Goal: Navigation & Orientation: Find specific page/section

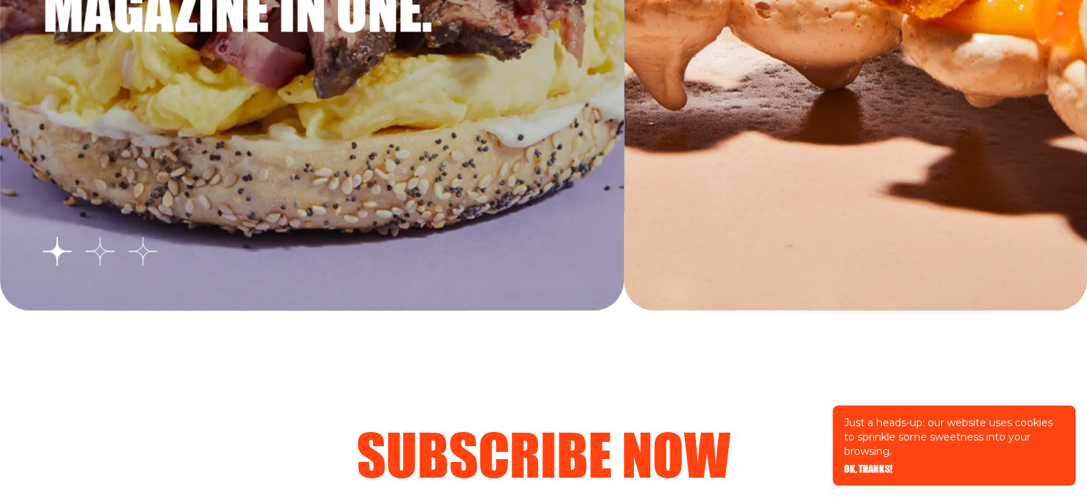
scroll to position [2358, 0]
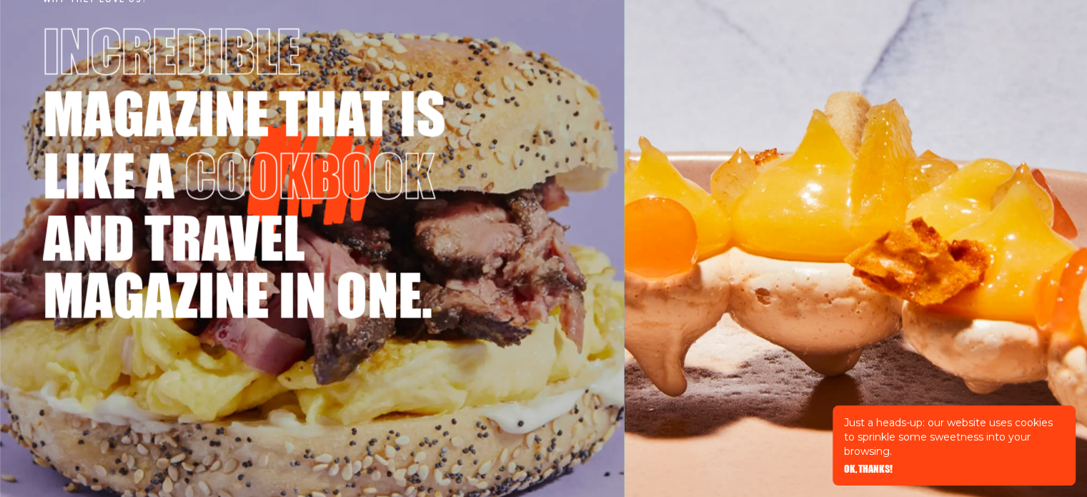
click at [174, 118] on span "magazine that is" at bounding box center [249, 112] width 412 height 57
click at [800, 220] on div at bounding box center [855, 274] width 463 height 643
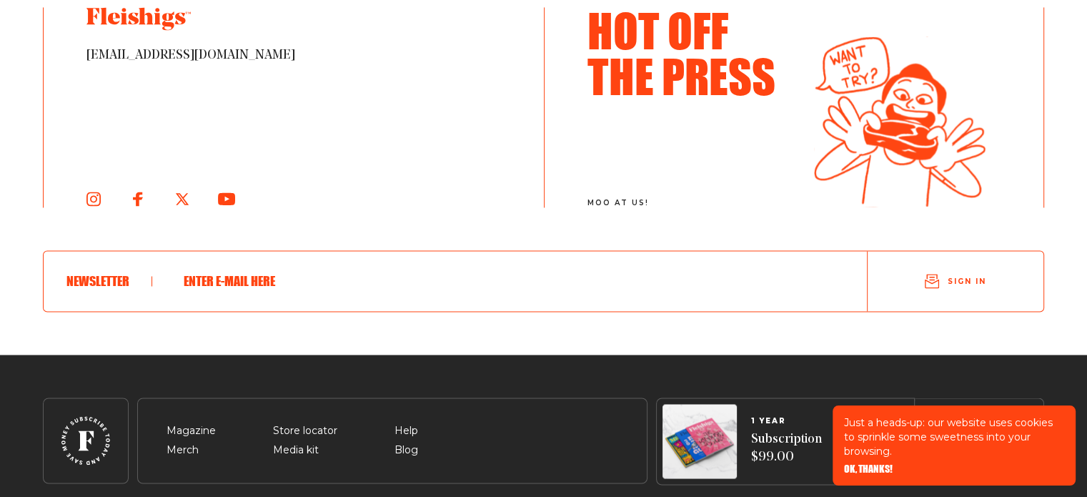
scroll to position [7823, 0]
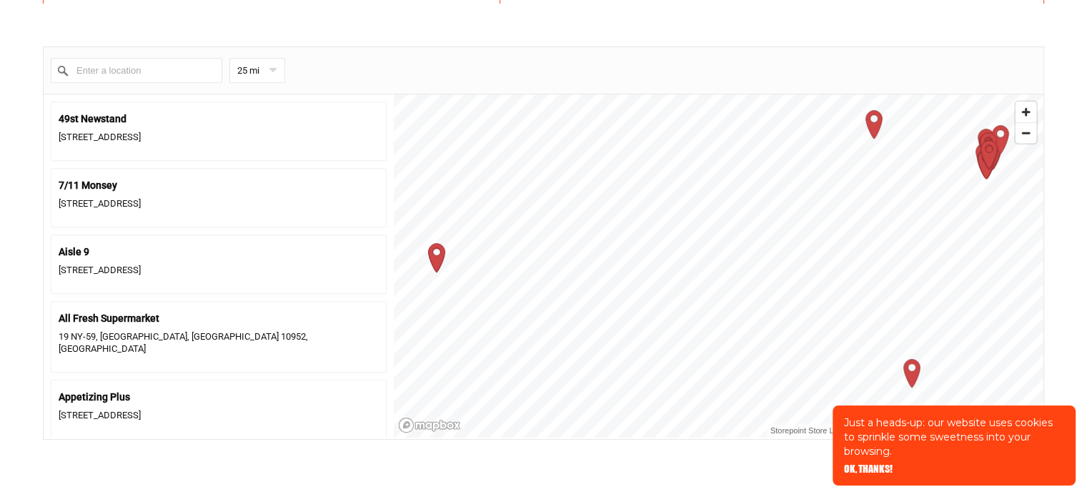
scroll to position [357, 0]
